Goal: Transaction & Acquisition: Purchase product/service

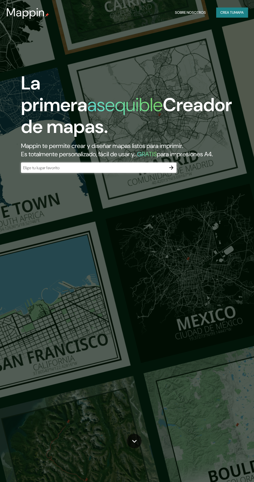
click at [157, 171] on input "text" at bounding box center [93, 168] width 145 height 6
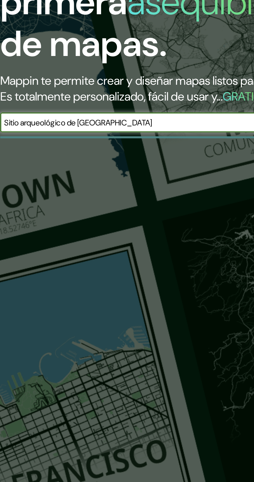
type input "Sitio arqueológico de [GEOGRAPHIC_DATA]"
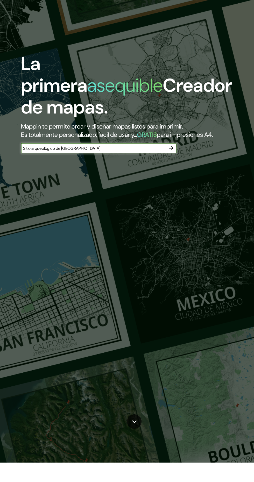
click at [178, 190] on div "La primera asequible Creador de mapas. Mappin te permite crear y diseñar mapas …" at bounding box center [127, 241] width 254 height 482
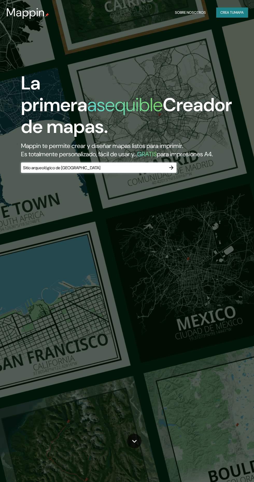
click at [174, 171] on icon "button" at bounding box center [171, 168] width 6 height 6
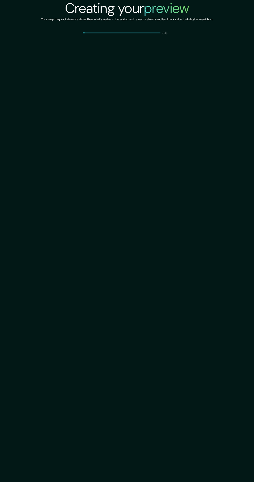
click at [74, 419] on div "Creating your preview Your map may include more detail than what's visible in t…" at bounding box center [127, 241] width 254 height 482
click at [8, 407] on div "Creando tu avance Su mapa puede incluir más detalles que los que se ven en el e…" at bounding box center [127, 241] width 254 height 482
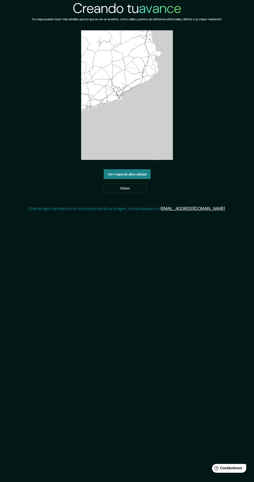
click at [150, 172] on link "Ver mapa de alta calidad" at bounding box center [127, 174] width 47 height 10
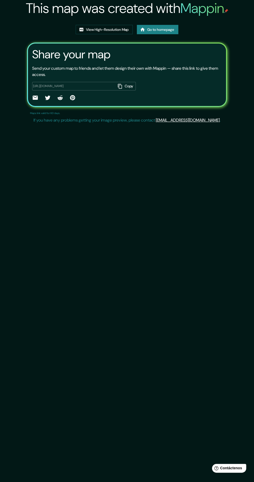
click at [149, 180] on div "This map was created with Mappin View High-Resolution Map Go to homepage Share …" at bounding box center [127, 241] width 254 height 482
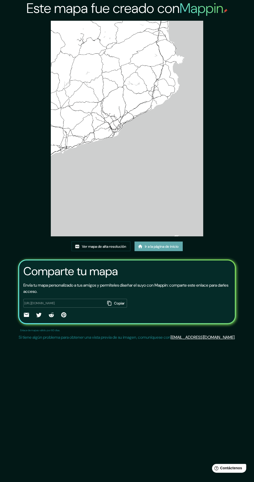
click at [163, 248] on font "Ir a la página de inicio" at bounding box center [162, 246] width 34 height 5
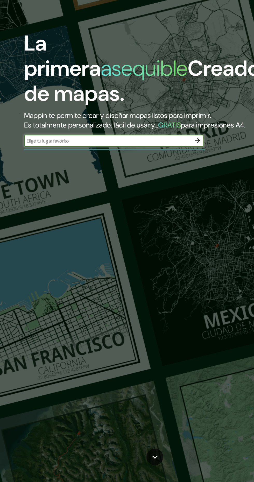
click at [116, 170] on input "text" at bounding box center [93, 167] width 145 height 6
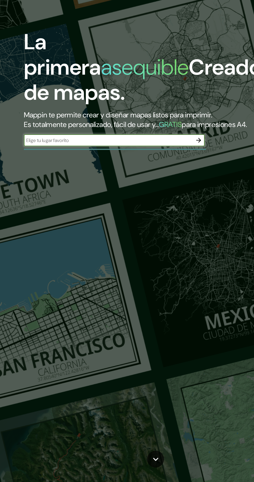
scroll to position [1, 0]
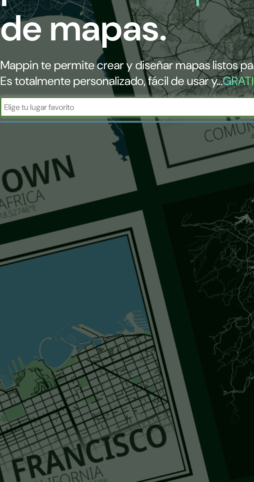
click at [97, 170] on input "text" at bounding box center [93, 167] width 145 height 6
type input "Nepeña"
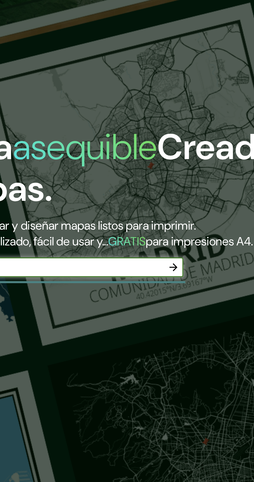
click at [175, 172] on button "button" at bounding box center [171, 167] width 10 height 10
click at [175, 175] on body "Mappin Sobre nosotros Crea tu mapa La primera asequible Creador de mapas. Mappi…" at bounding box center [127, 240] width 254 height 482
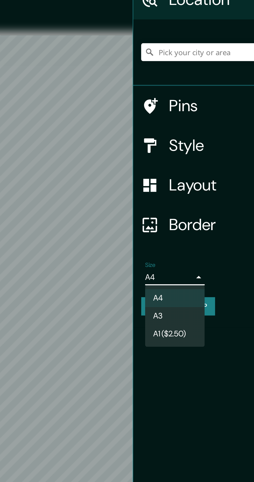
click at [91, 151] on div at bounding box center [127, 241] width 254 height 482
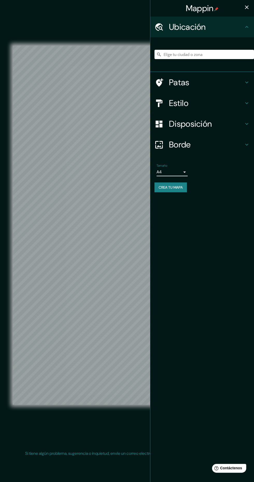
click at [217, 129] on div "Disposición" at bounding box center [202, 124] width 104 height 21
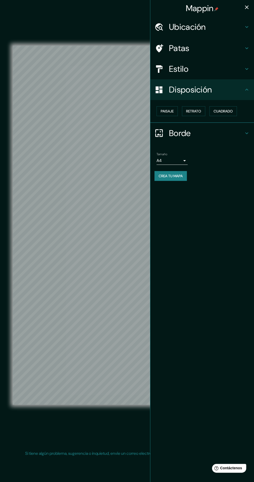
click at [239, 71] on h4 "Estilo" at bounding box center [206, 69] width 75 height 10
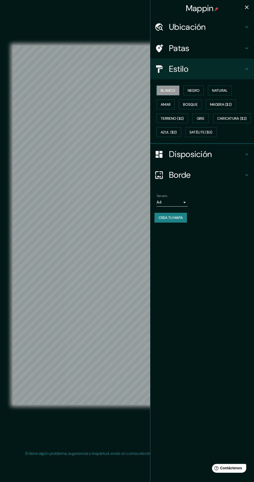
click at [194, 90] on font "Negro" at bounding box center [194, 90] width 12 height 5
click at [185, 137] on button "Satélite ($3)" at bounding box center [200, 132] width 31 height 10
click at [181, 135] on button "Azul ($2)" at bounding box center [169, 132] width 25 height 10
click at [217, 121] on font "Caricatura ($2)" at bounding box center [232, 118] width 30 height 5
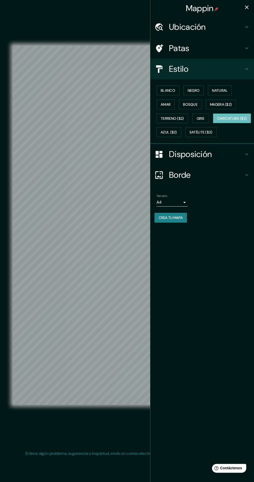
click at [207, 117] on button "Gris" at bounding box center [200, 119] width 17 height 10
